Goal: Task Accomplishment & Management: Use online tool/utility

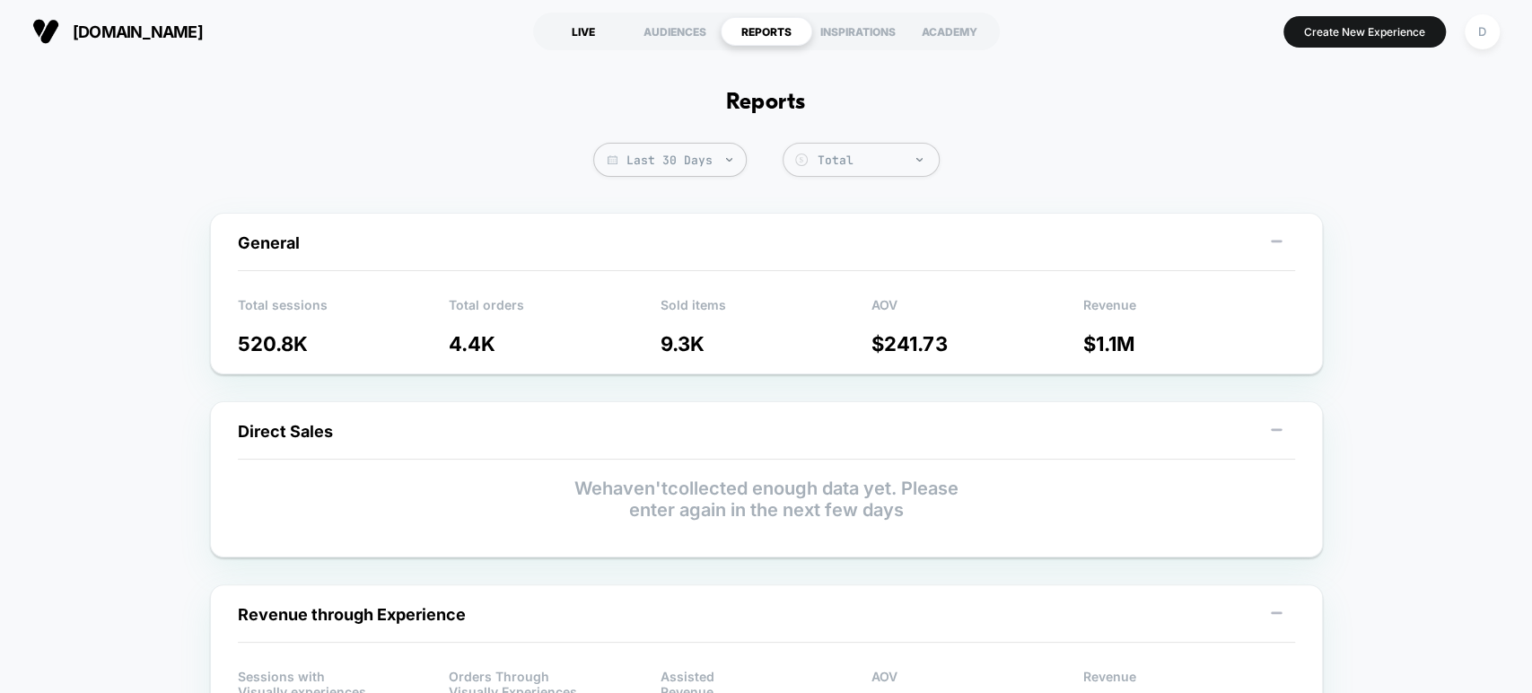
click at [589, 26] on div "LIVE" at bounding box center [584, 31] width 92 height 29
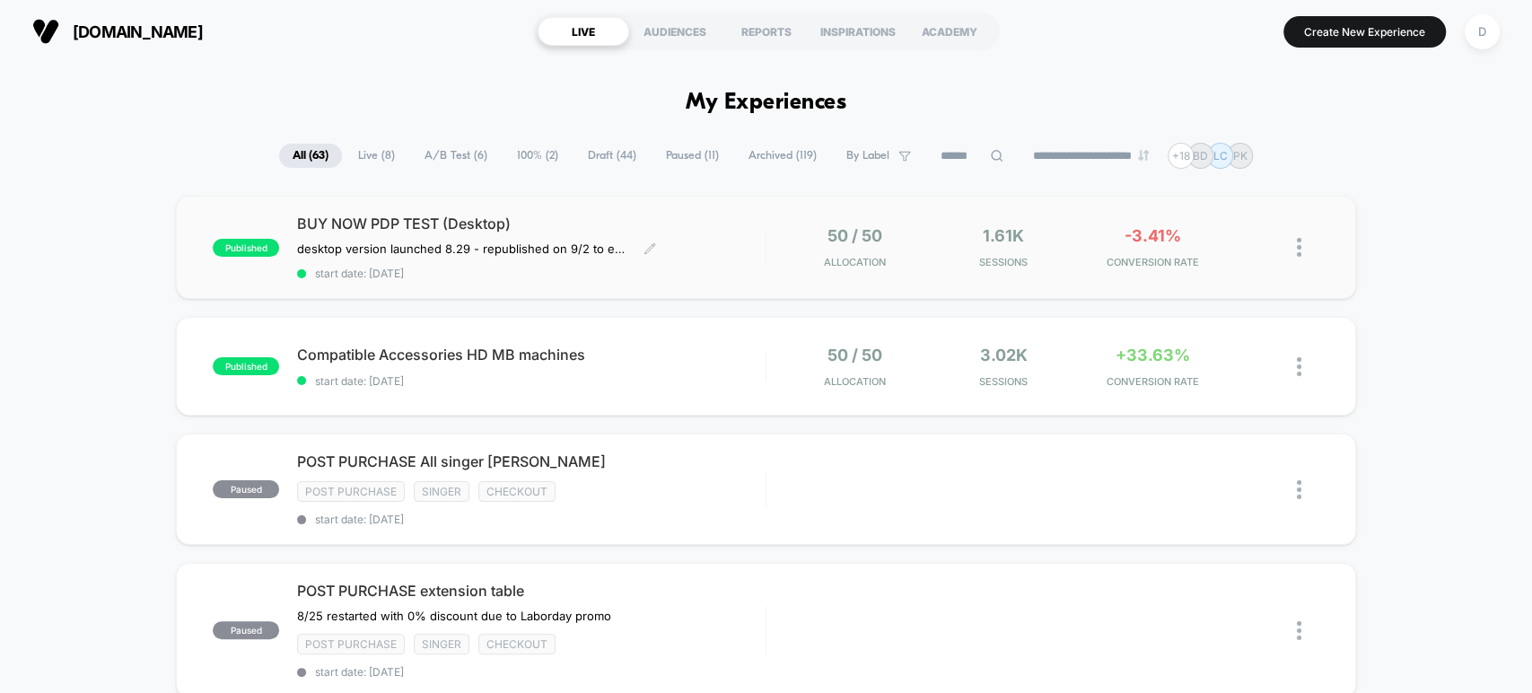
click at [704, 267] on span "start date: [DATE]" at bounding box center [531, 273] width 468 height 13
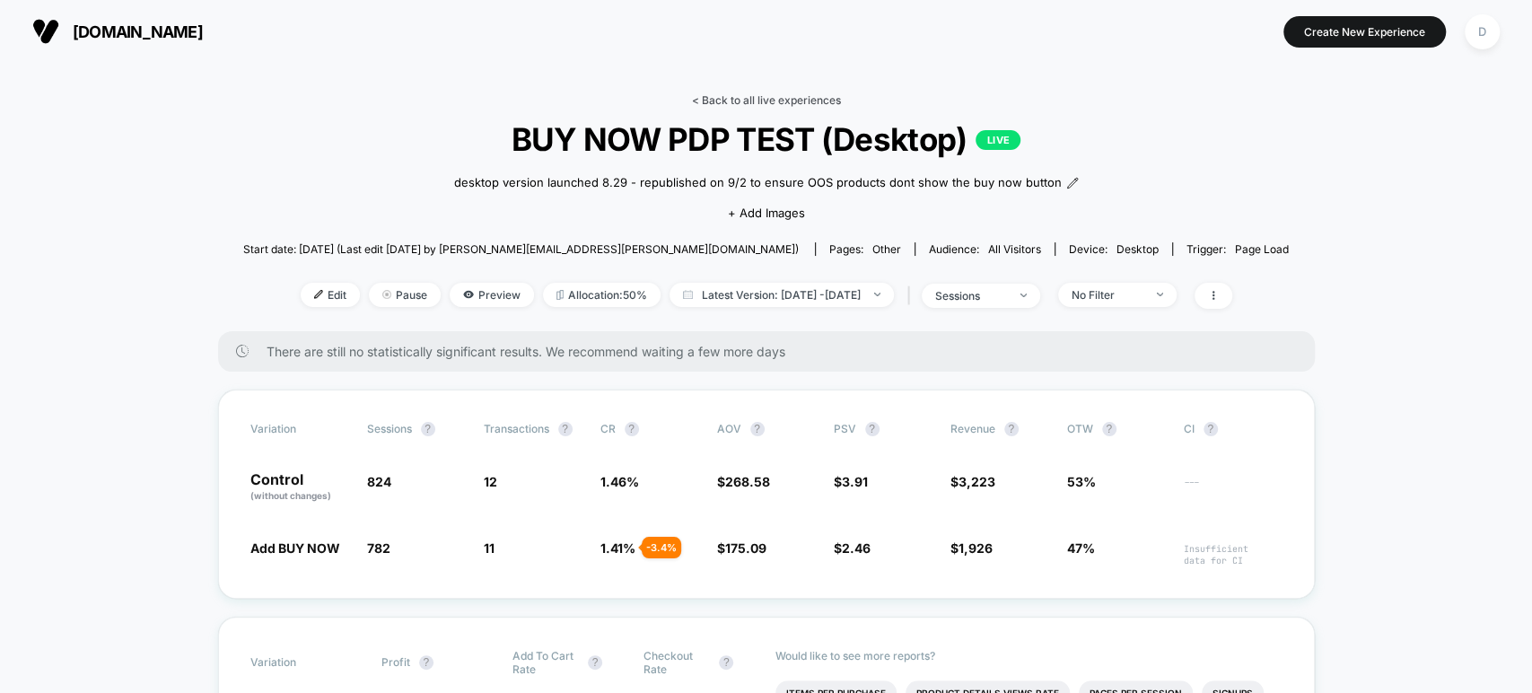
click at [821, 99] on link "< Back to all live experiences" at bounding box center [766, 99] width 149 height 13
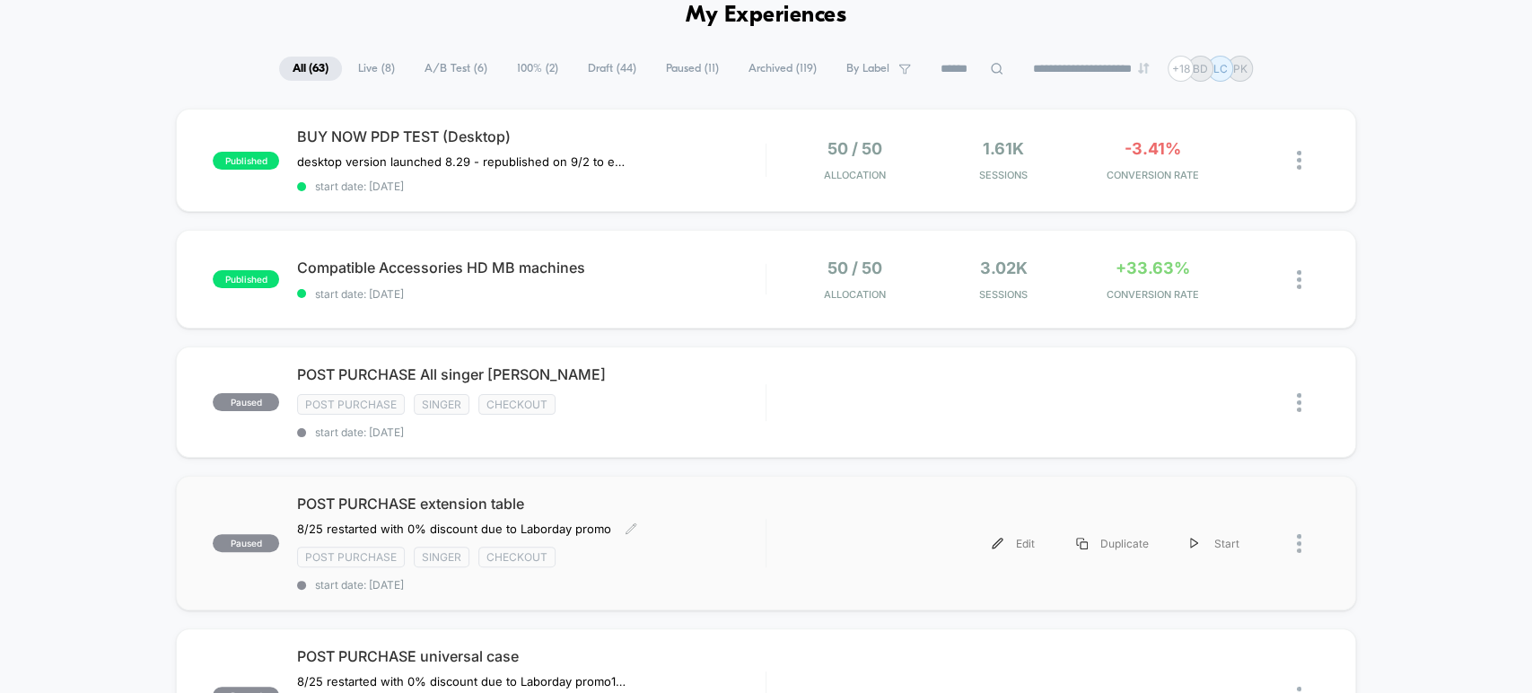
scroll to position [66, 0]
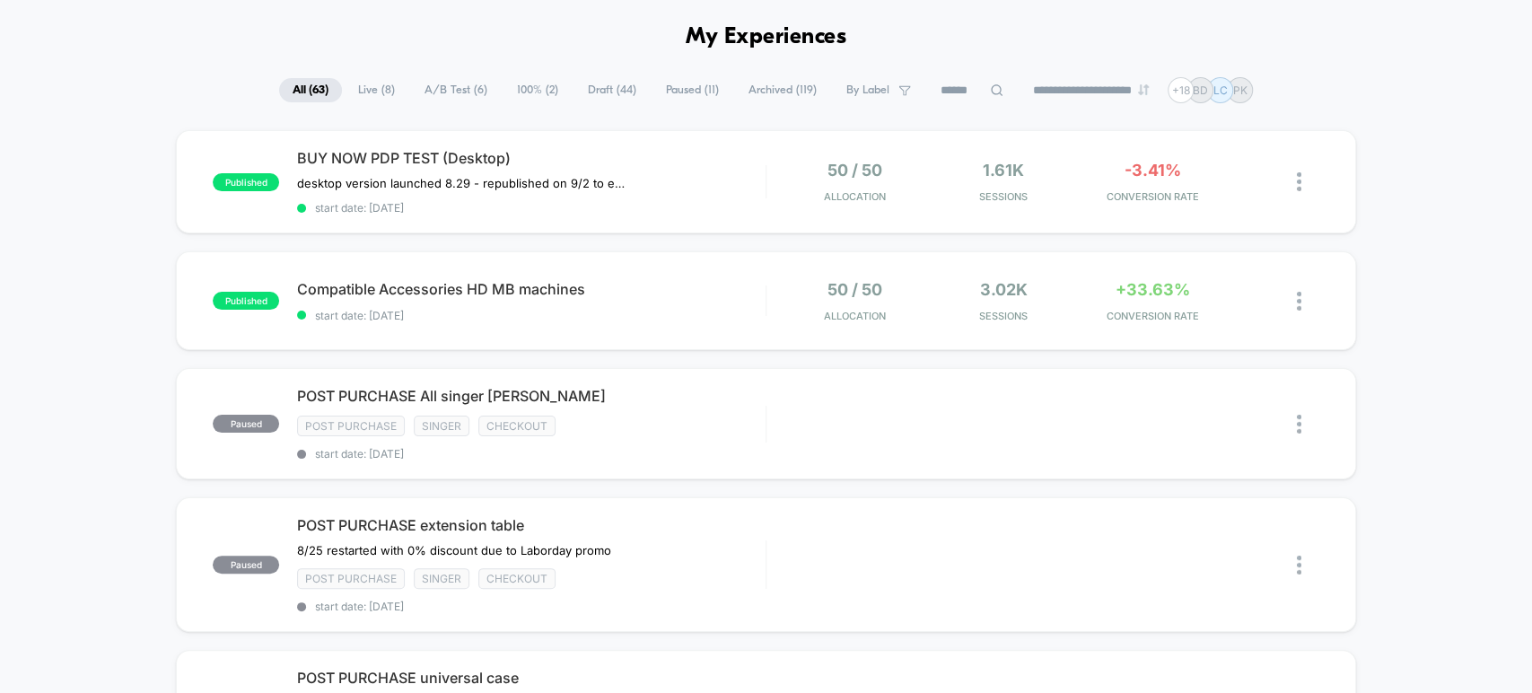
click at [378, 88] on span "Live ( 8 )" at bounding box center [377, 90] width 64 height 24
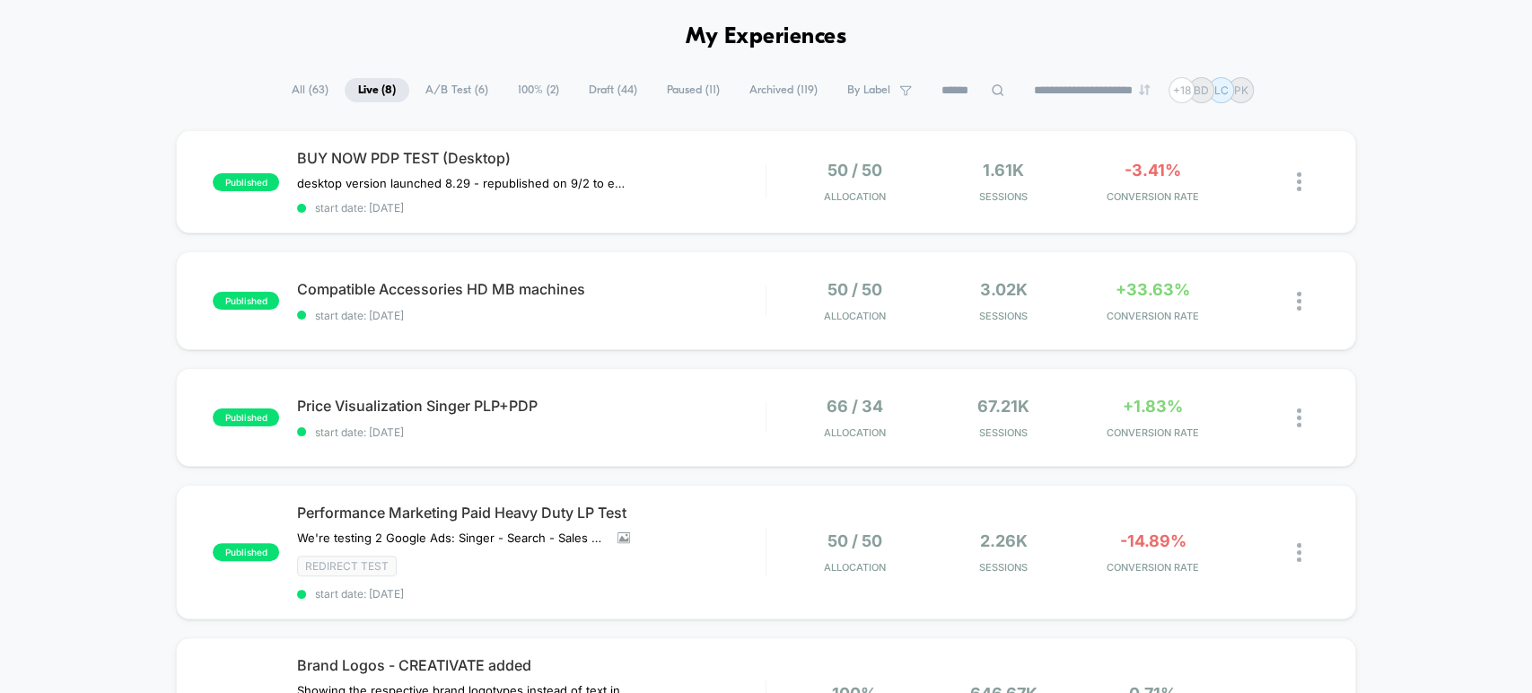
click at [439, 89] on span "A/B Test ( 6 )" at bounding box center [457, 90] width 90 height 24
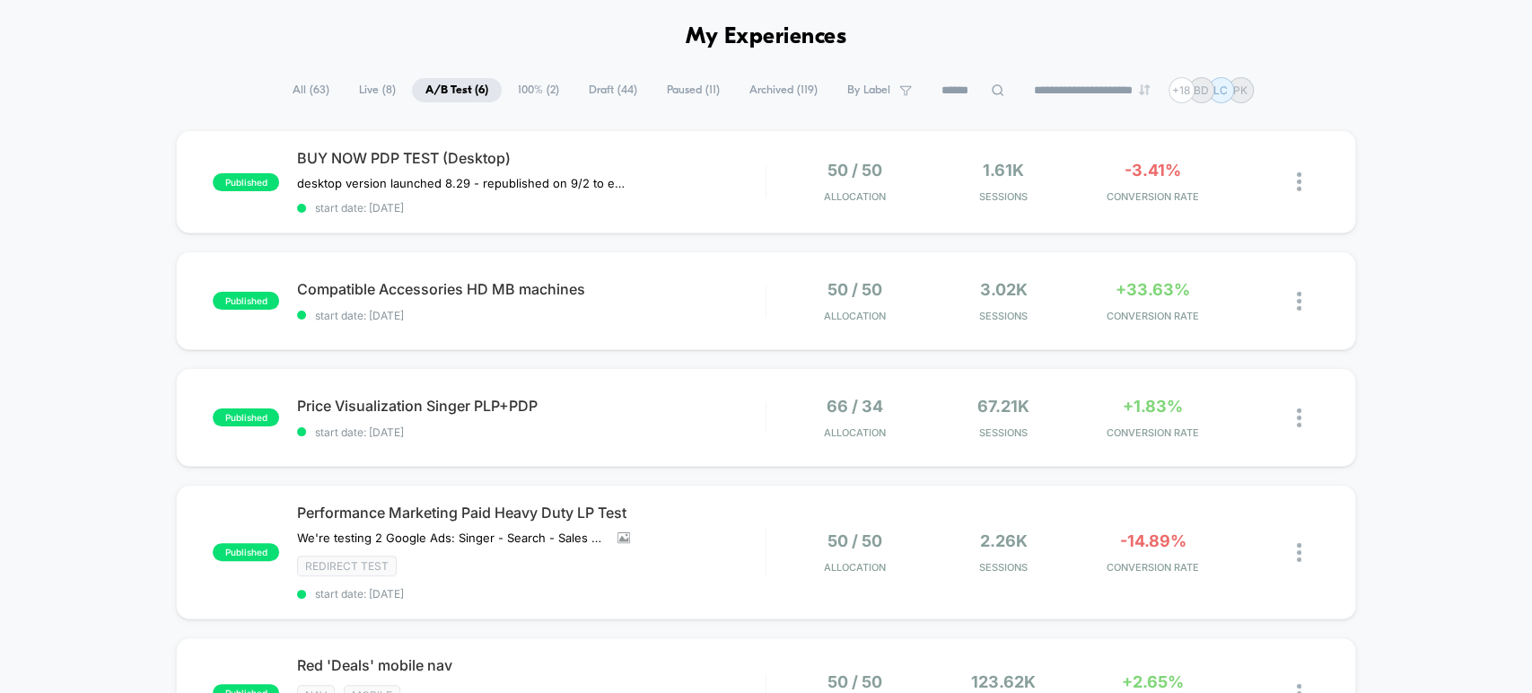
click at [583, 92] on span "Draft ( 44 )" at bounding box center [612, 90] width 75 height 24
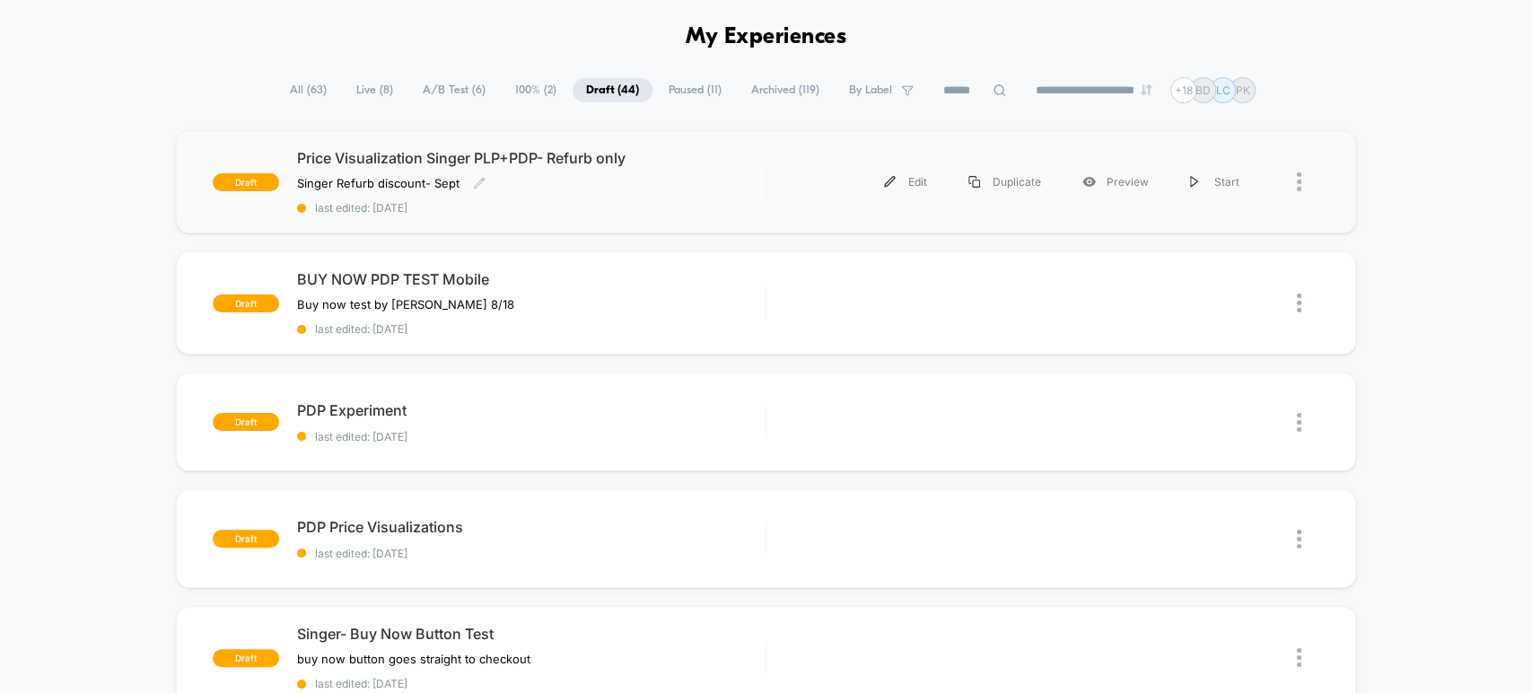
click at [726, 209] on span "last edited: [DATE]" at bounding box center [531, 207] width 468 height 13
